Goal: Check status: Check status

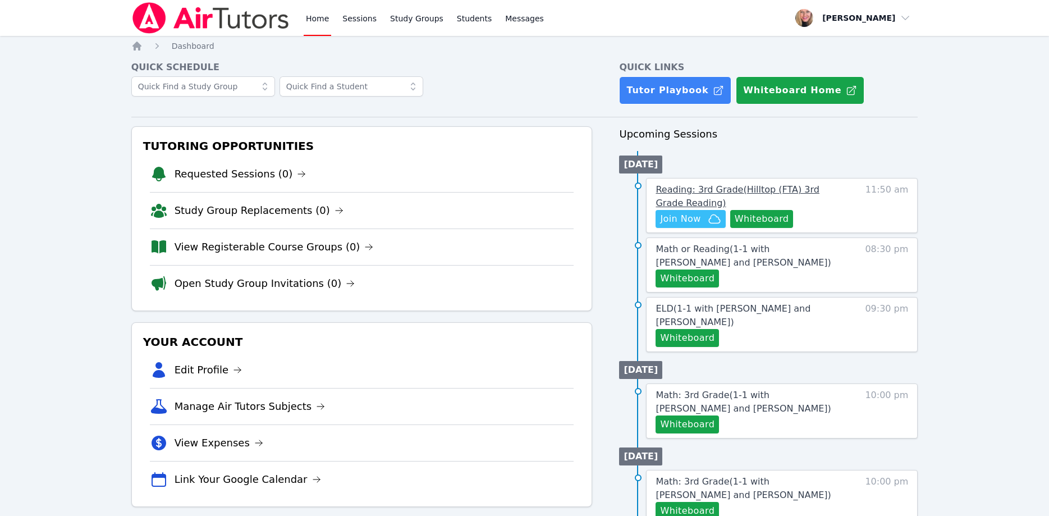
click at [743, 195] on span "Reading: 3rd Grade ( Hilltop (FTA) 3rd Grade Reading )" at bounding box center [737, 196] width 163 height 24
